Goal: Task Accomplishment & Management: Use online tool/utility

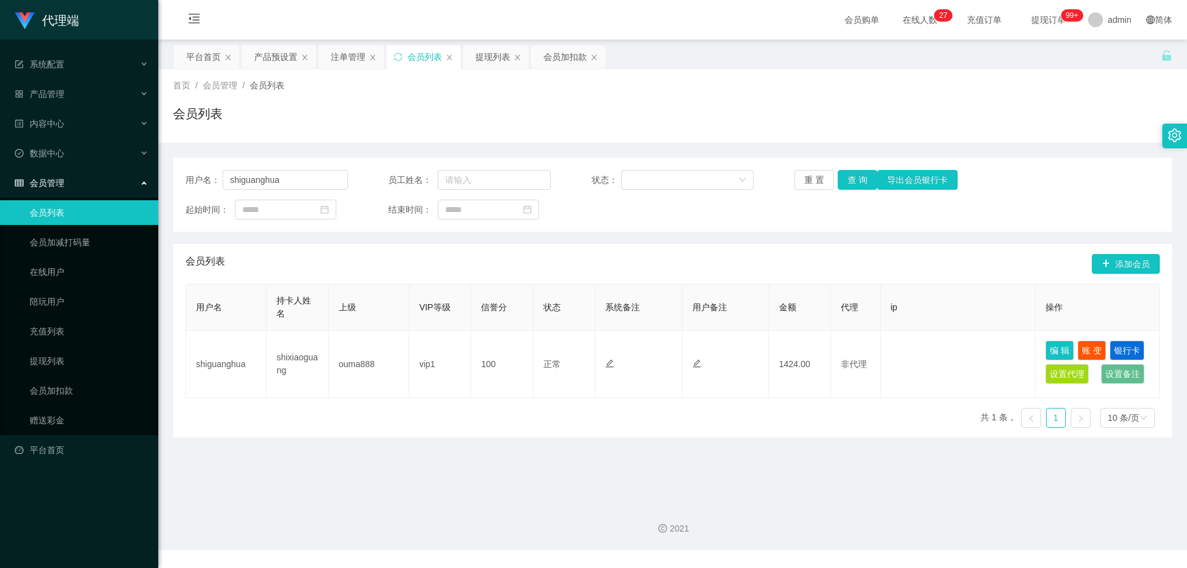
click at [285, 54] on div "产品预设置" at bounding box center [275, 56] width 43 height 23
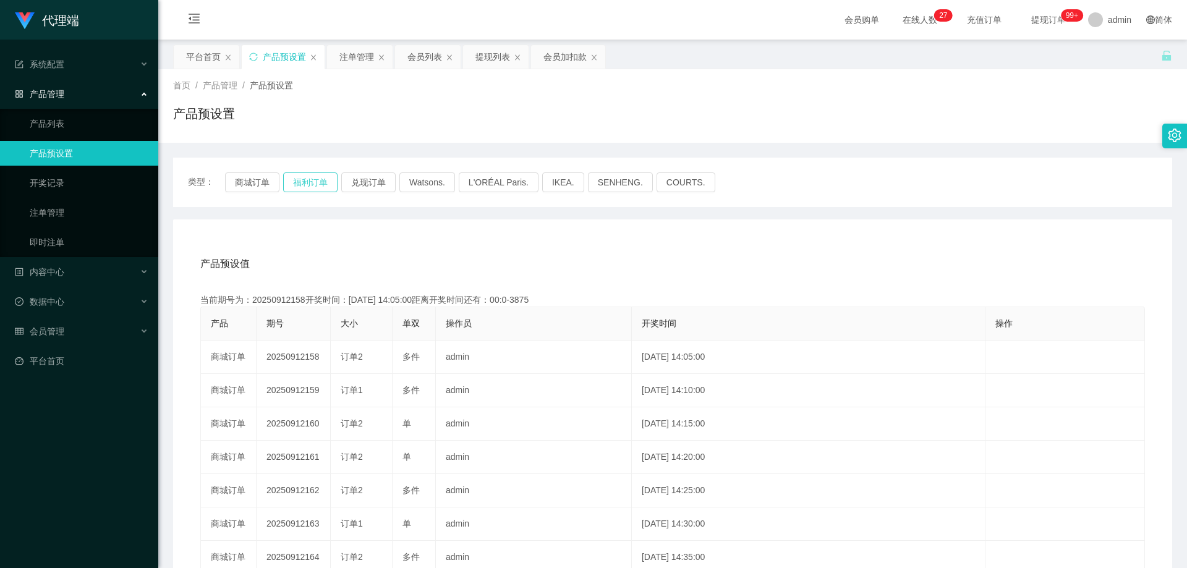
click at [314, 177] on button "福利订单" at bounding box center [310, 183] width 54 height 20
click at [314, 179] on button "福利订单" at bounding box center [310, 183] width 54 height 20
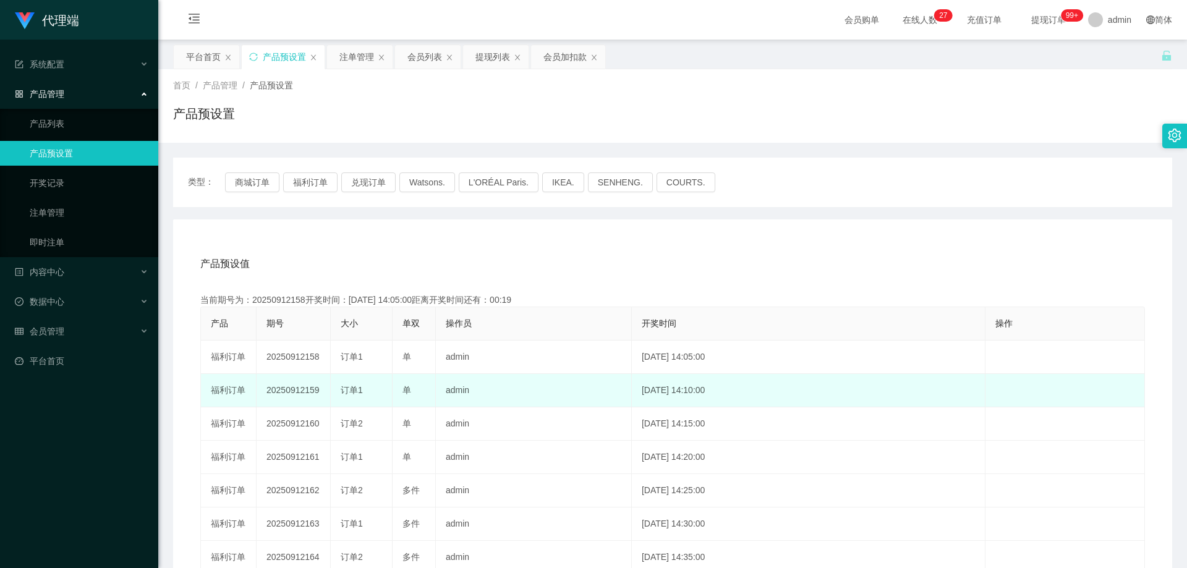
click at [304, 387] on td "20250912159" at bounding box center [294, 390] width 74 height 33
copy td "20250912159"
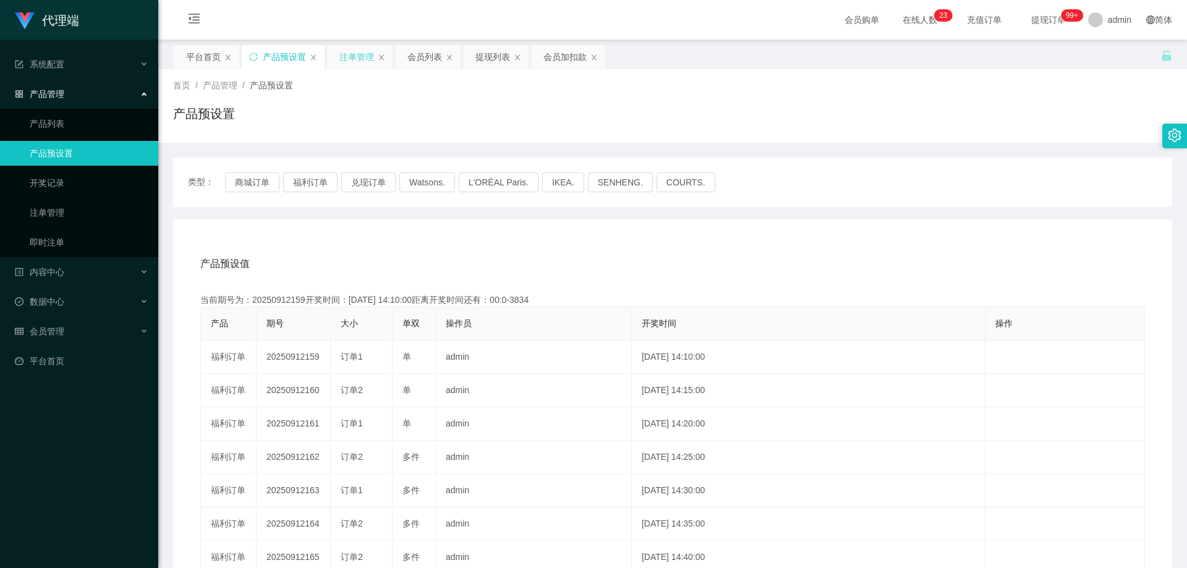
click at [340, 52] on div "注单管理" at bounding box center [357, 56] width 35 height 23
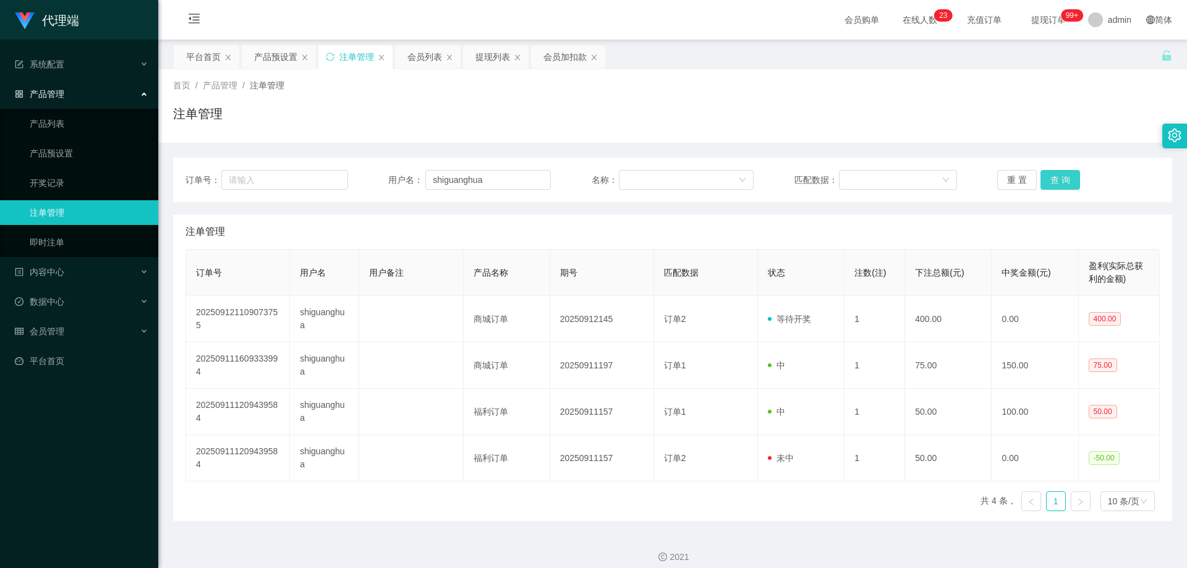
click at [1057, 182] on button "查 询" at bounding box center [1061, 180] width 40 height 20
click at [1064, 177] on button "查 询" at bounding box center [1061, 180] width 40 height 20
